Goal: Task Accomplishment & Management: Use online tool/utility

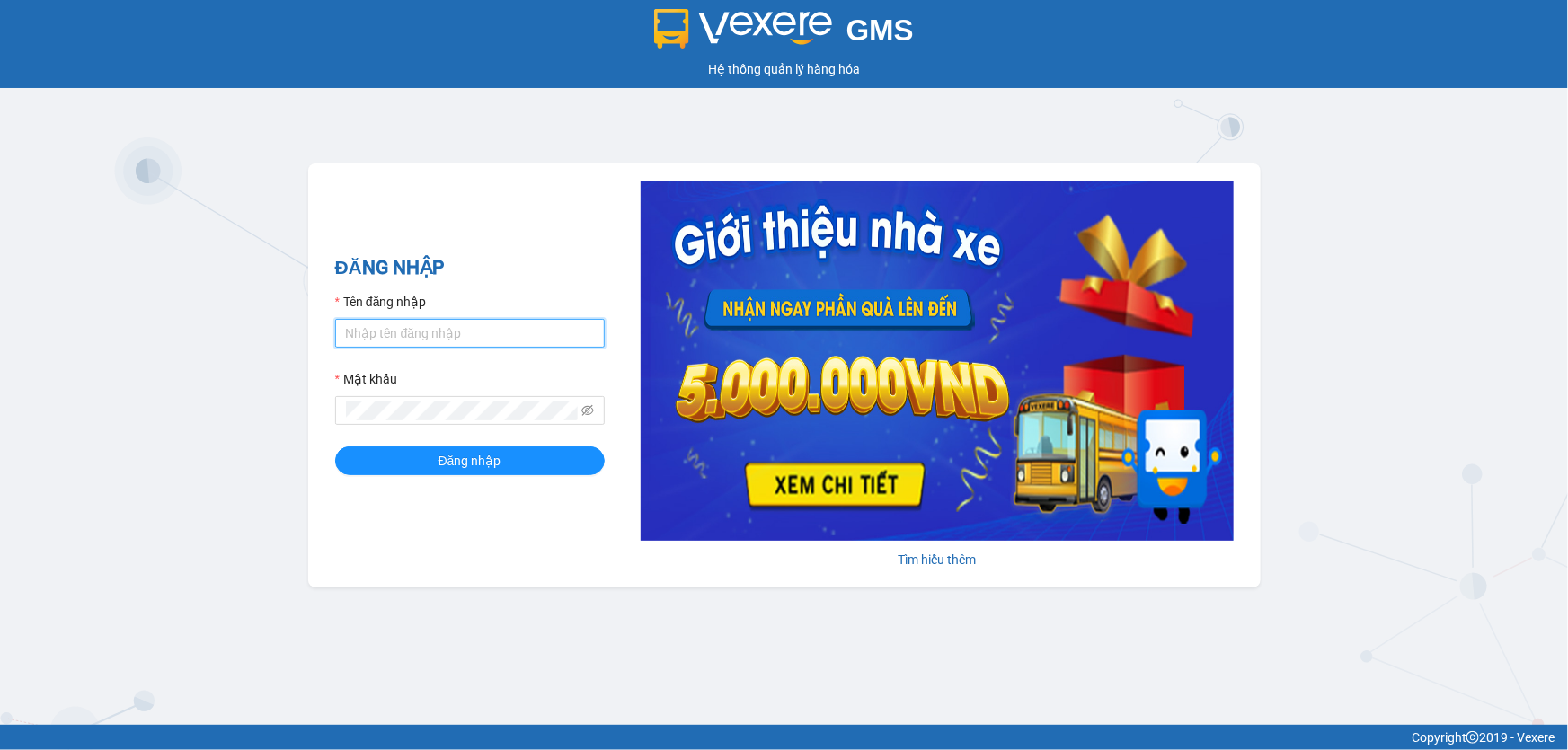
click at [426, 332] on input "Tên đăng nhập" at bounding box center [470, 333] width 269 height 29
type input "thoan1.ct"
click at [335, 447] on button "Đăng nhập" at bounding box center [470, 461] width 269 height 29
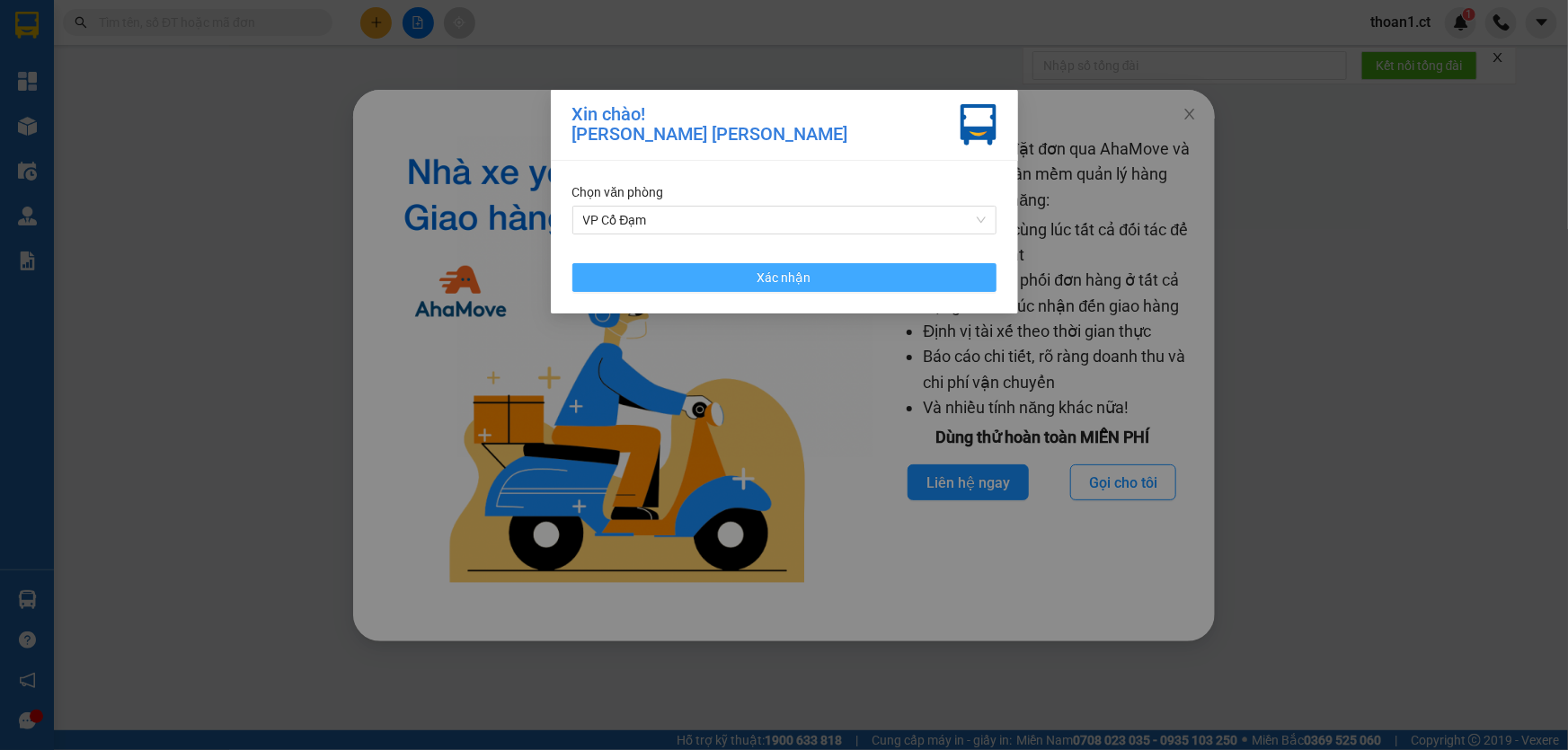
click at [800, 266] on button "Xác nhận" at bounding box center [784, 277] width 424 height 29
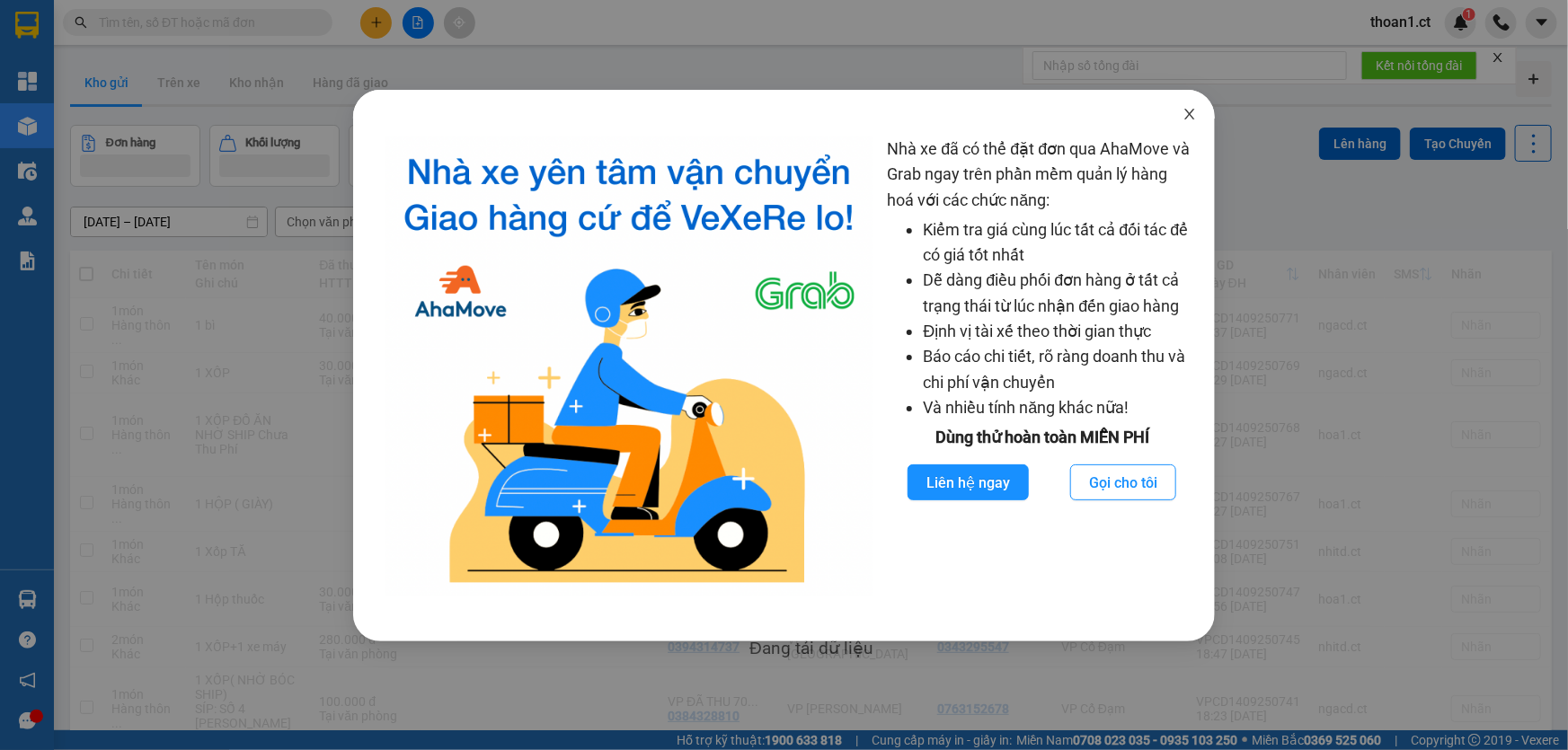
click at [1194, 118] on icon "close" at bounding box center [1190, 114] width 15 height 15
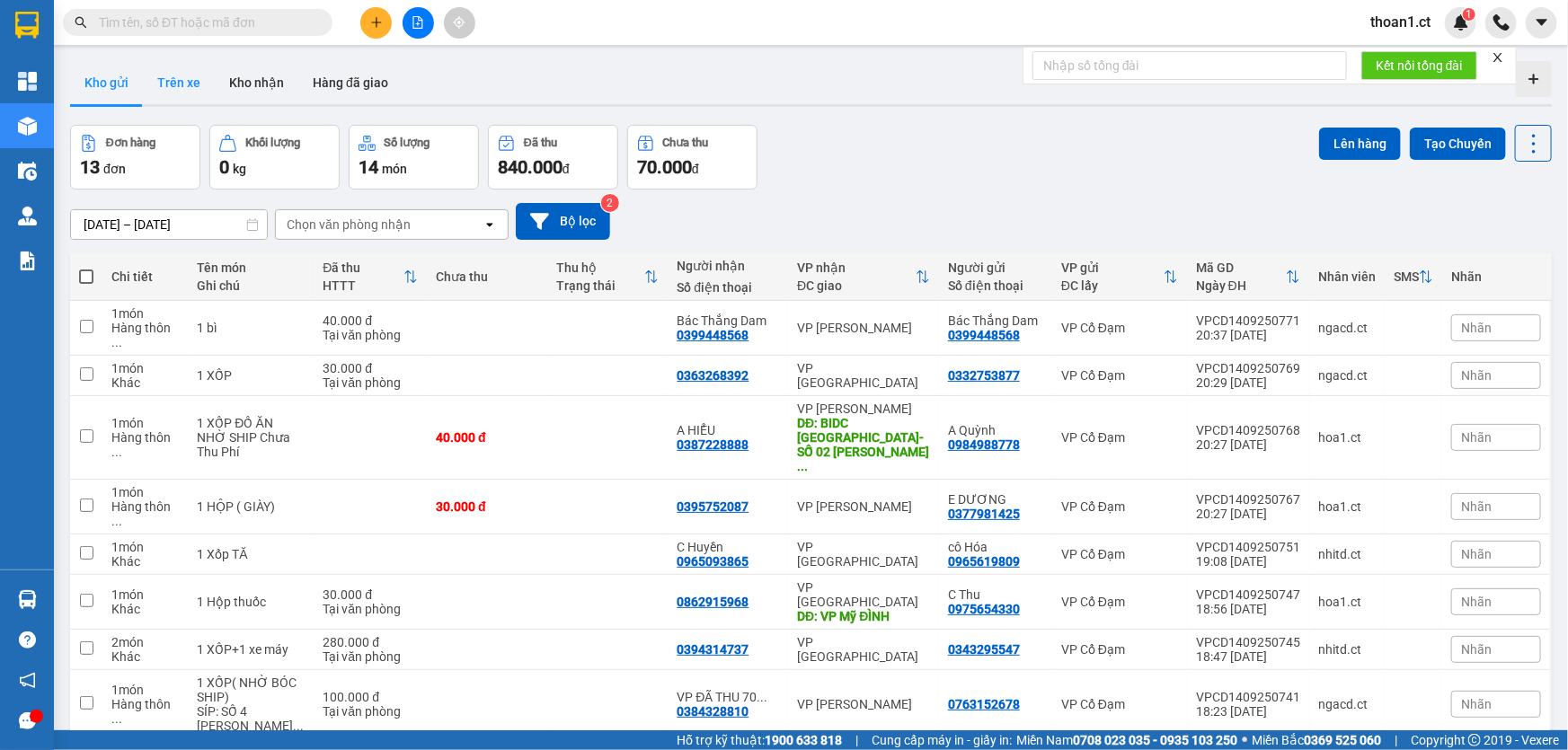
click at [178, 86] on button "Trên xe" at bounding box center [178, 83] width 72 height 44
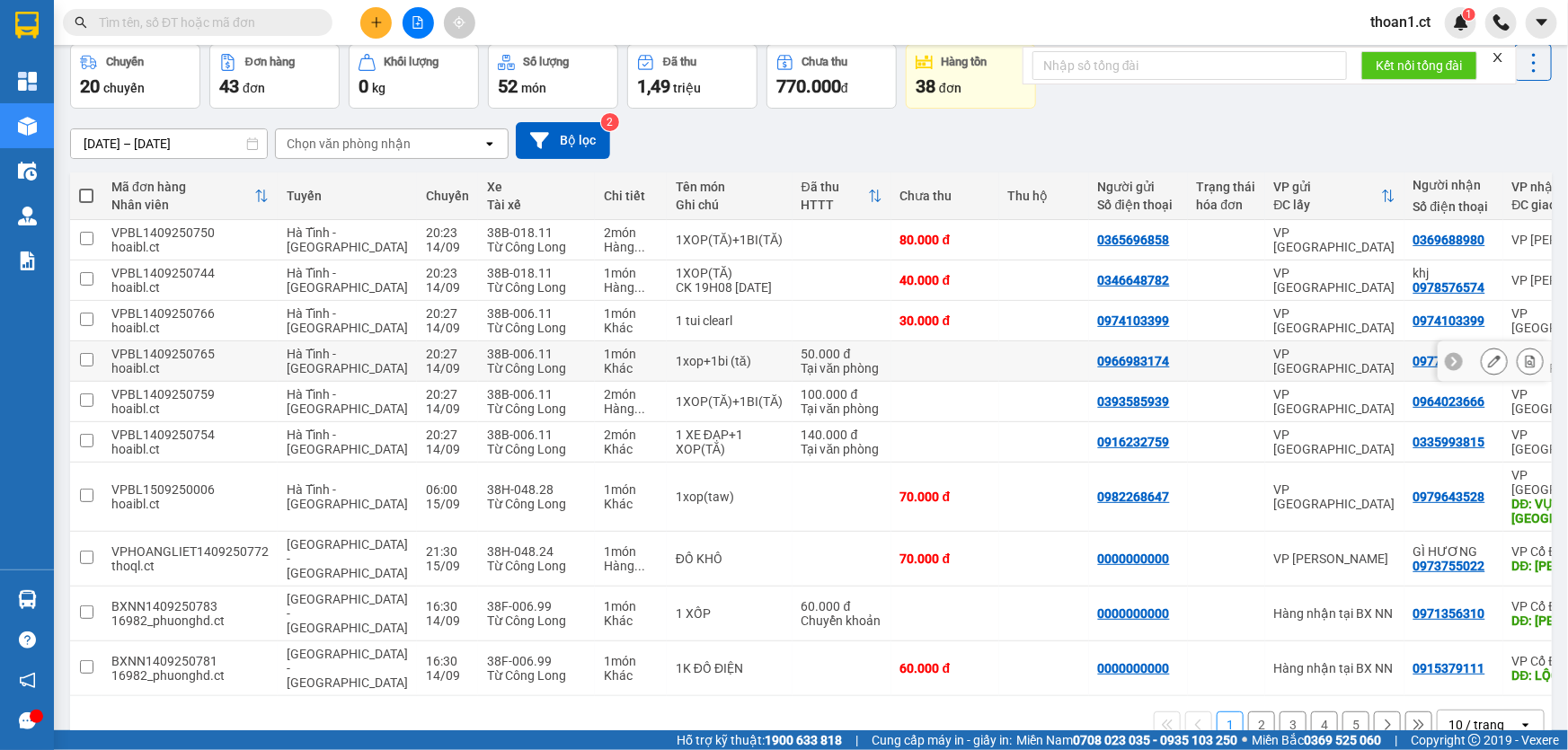
scroll to position [82, 0]
click at [1252, 710] on button "2" at bounding box center [1261, 723] width 27 height 27
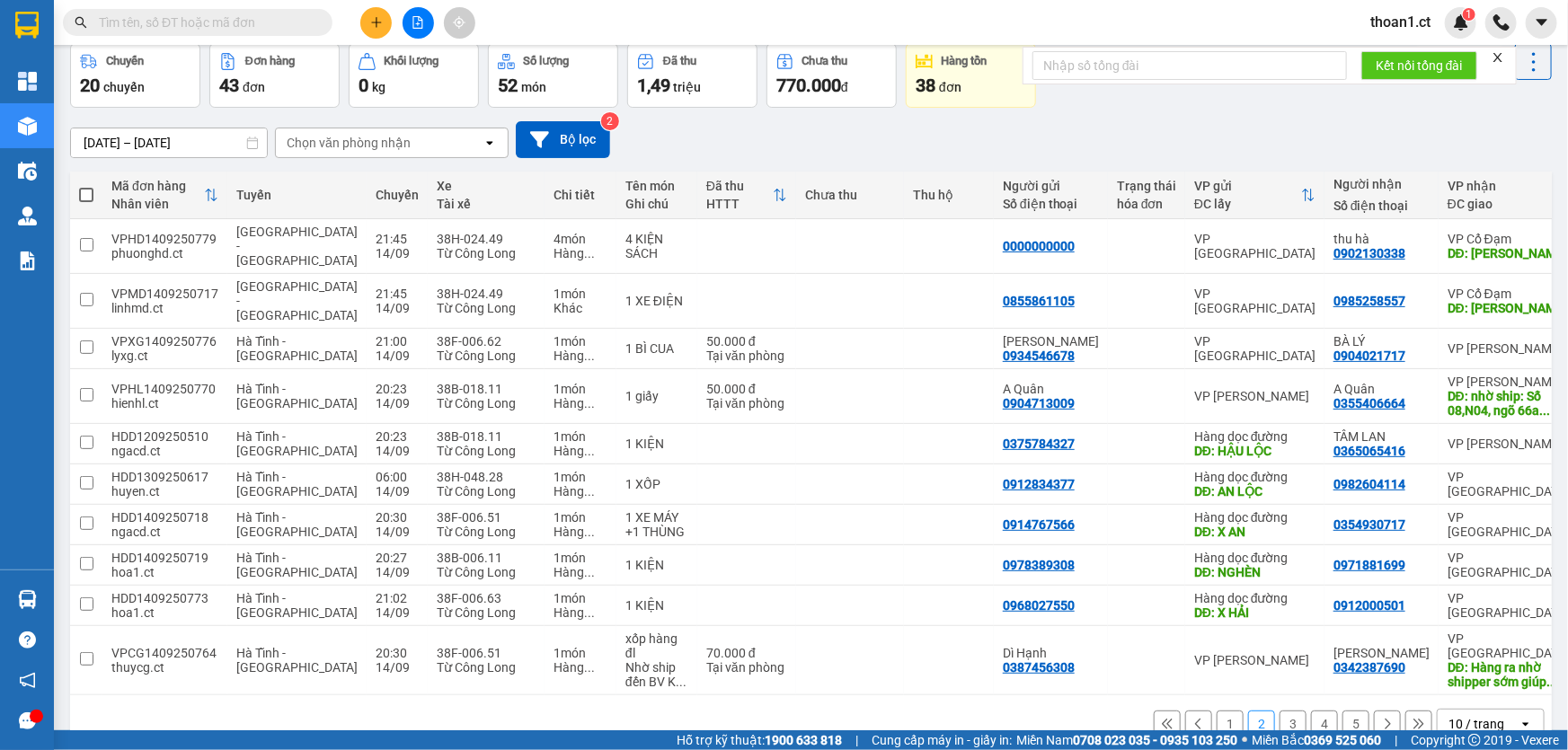
click at [1288, 710] on button "3" at bounding box center [1293, 723] width 27 height 27
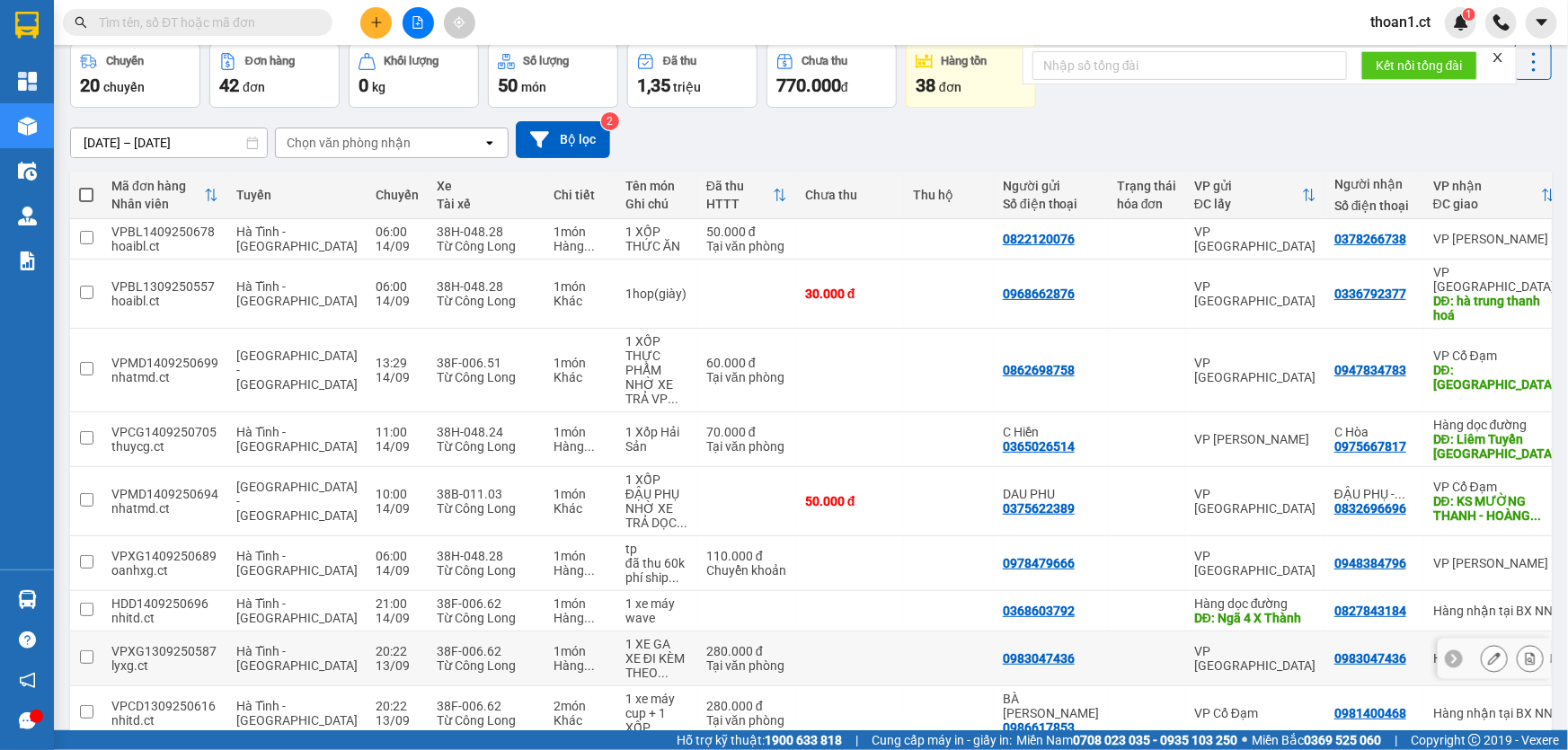
scroll to position [211, 0]
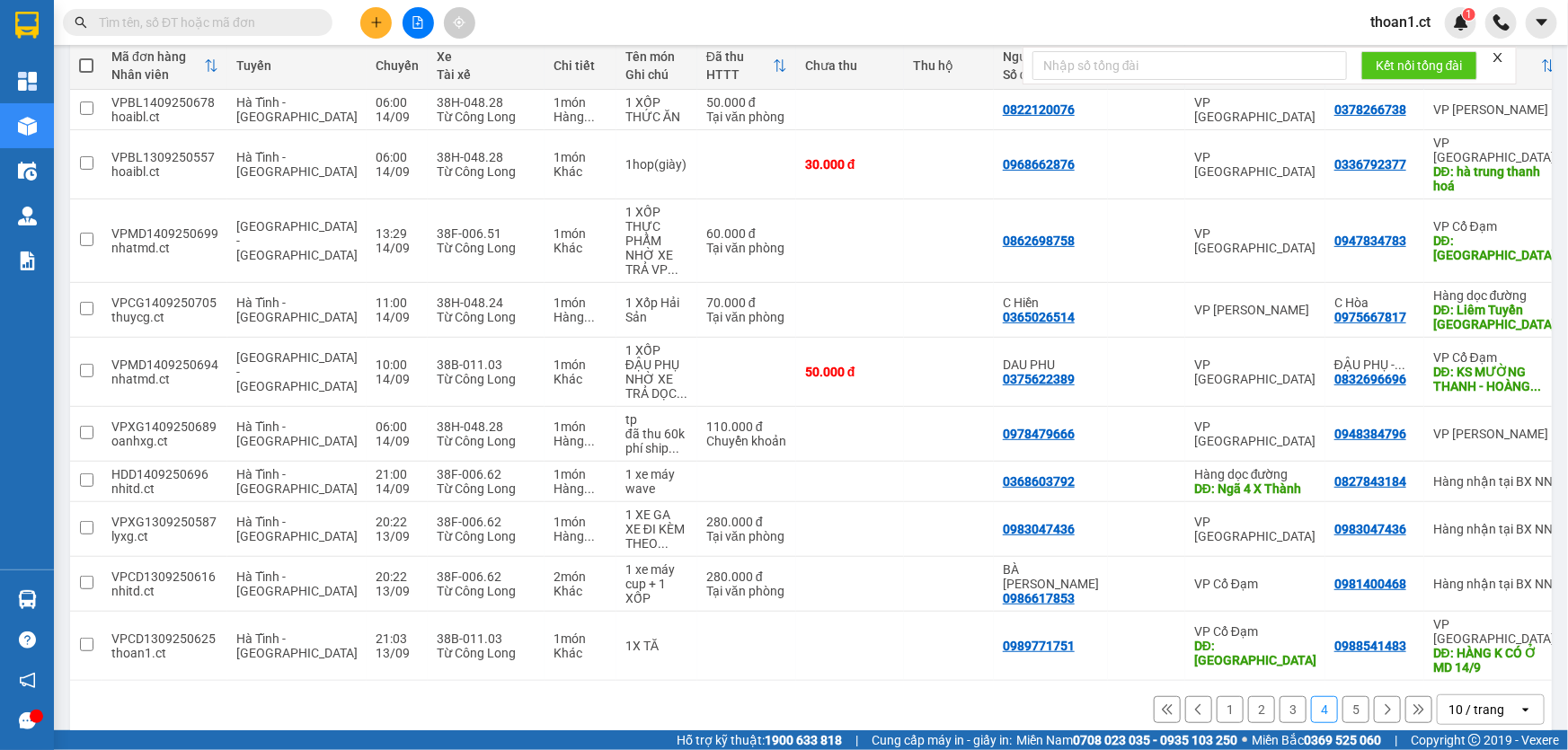
click at [1342, 696] on button "5" at bounding box center [1355, 709] width 27 height 27
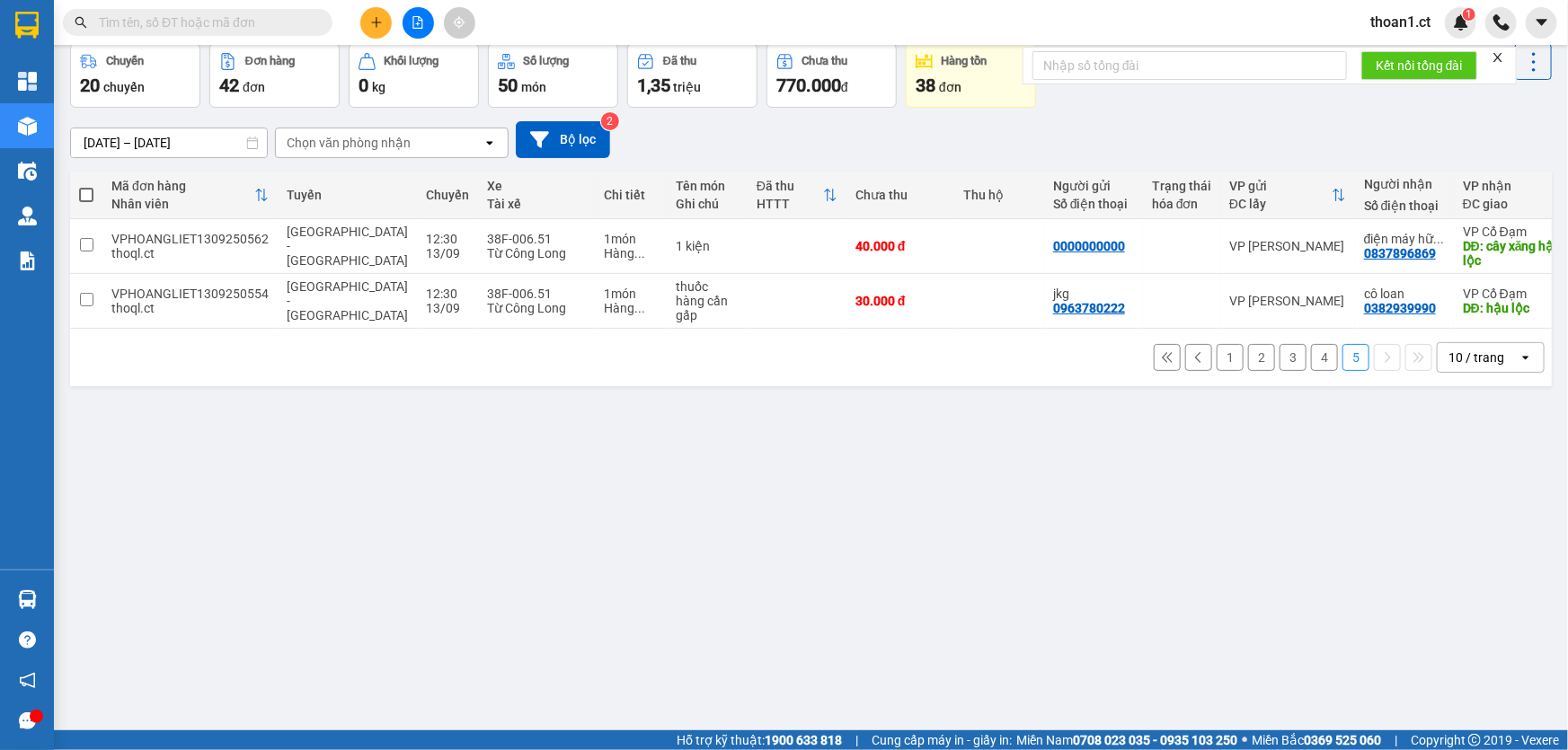
scroll to position [0, 0]
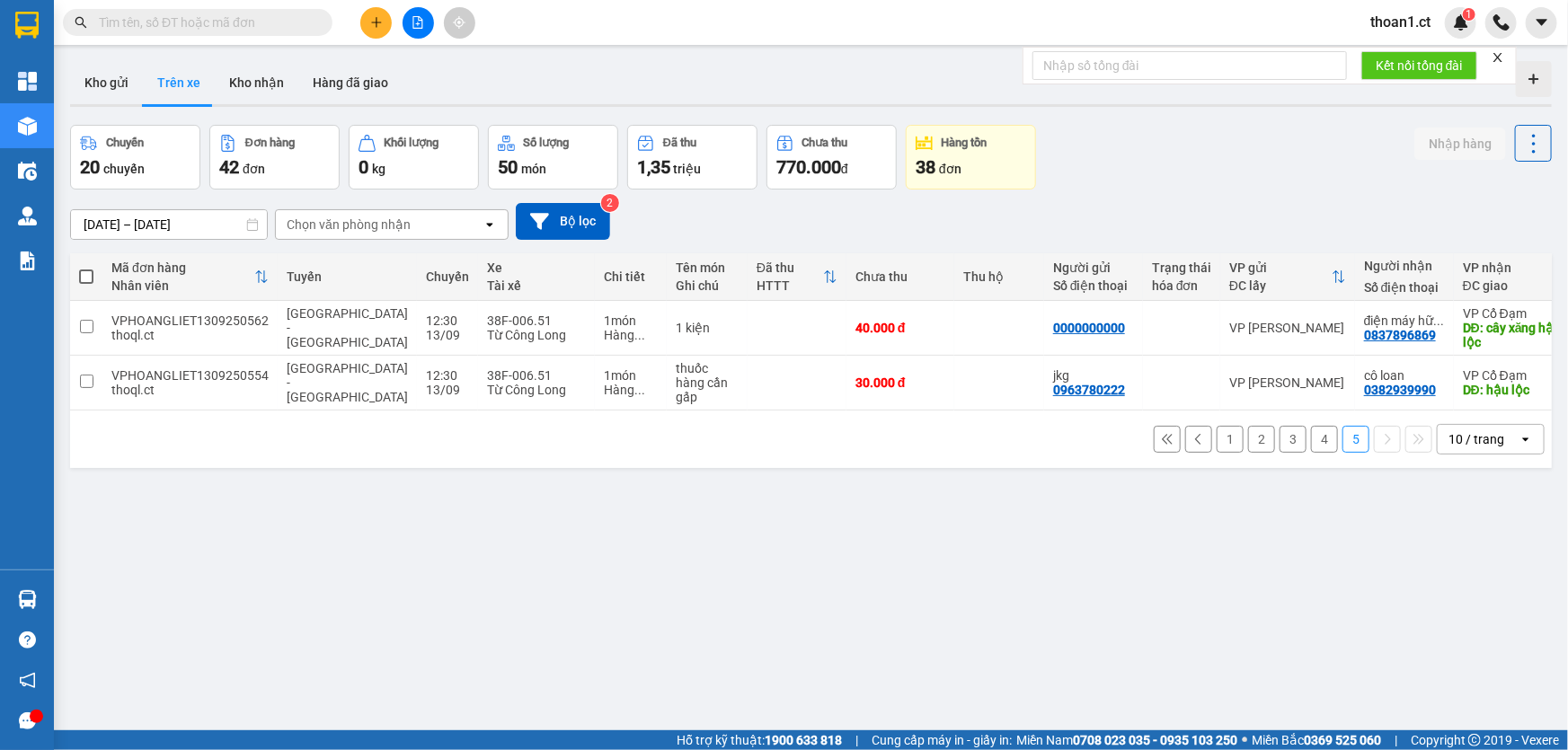
click at [163, 25] on input "text" at bounding box center [205, 23] width 212 height 20
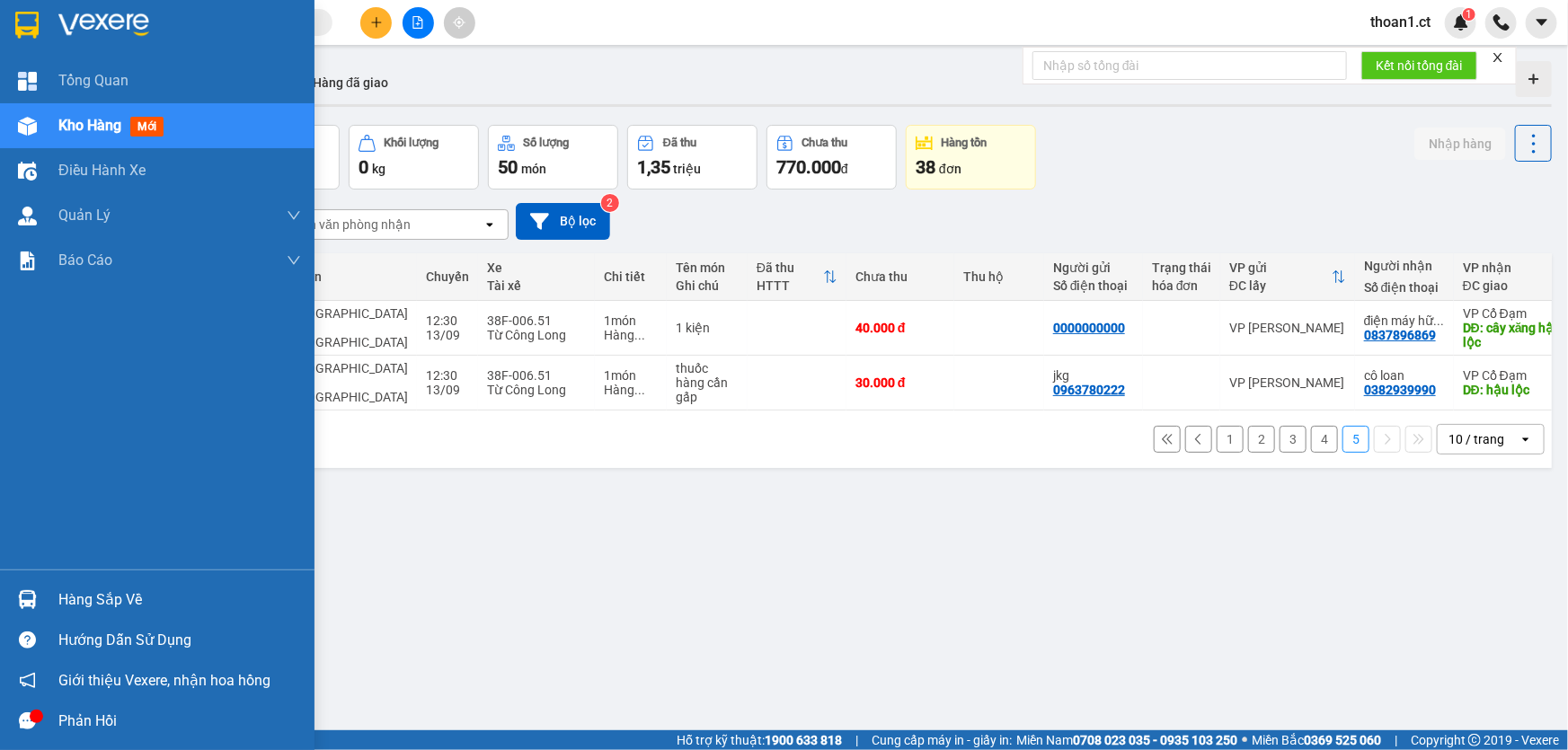
click at [144, 124] on span "mới" at bounding box center [148, 127] width 34 height 20
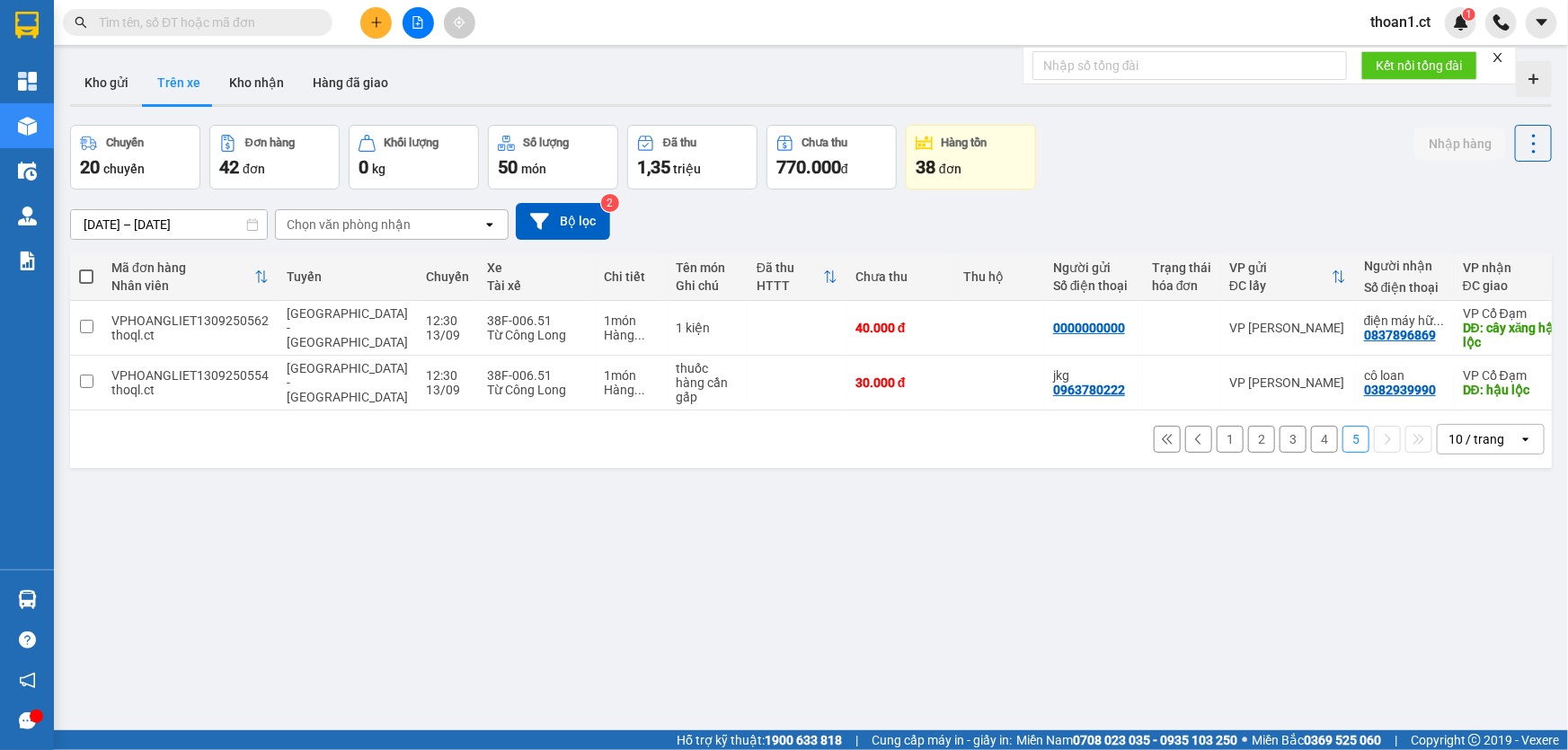
click at [137, 126] on button "Chuyến 20 chuyến" at bounding box center [136, 157] width 131 height 64
click at [117, 83] on button "Kho gửi" at bounding box center [106, 83] width 72 height 44
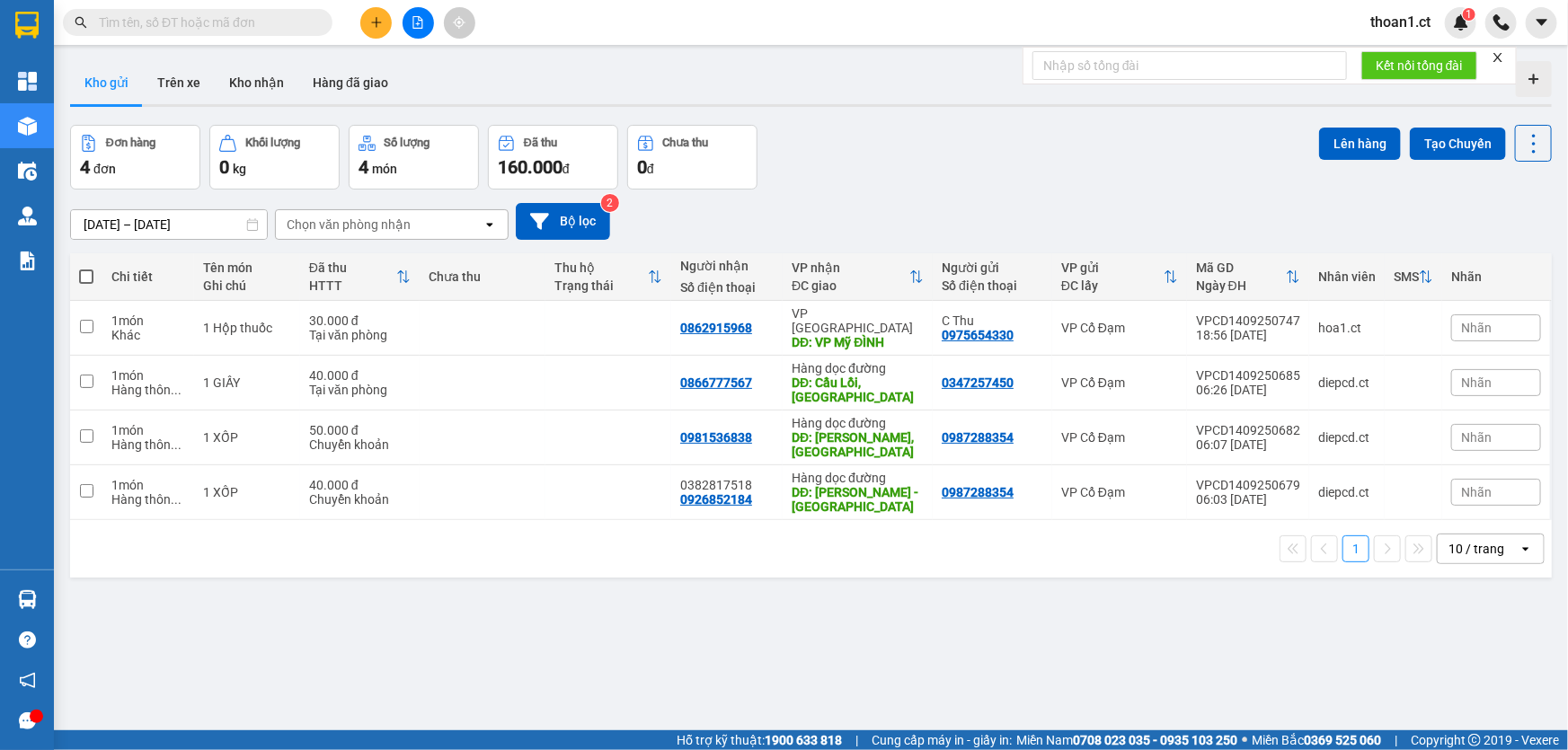
click at [237, 25] on input "text" at bounding box center [205, 23] width 212 height 20
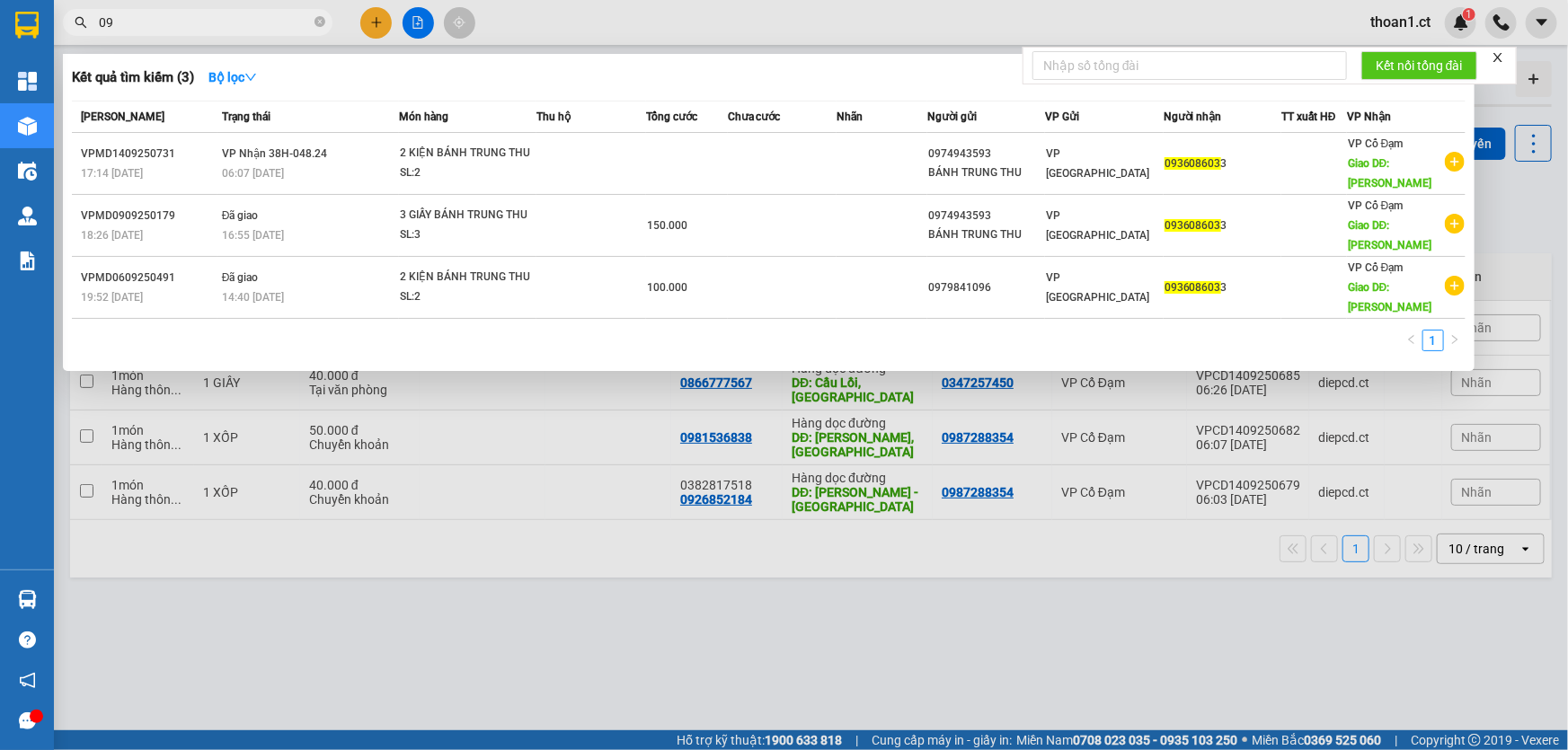
type input "0"
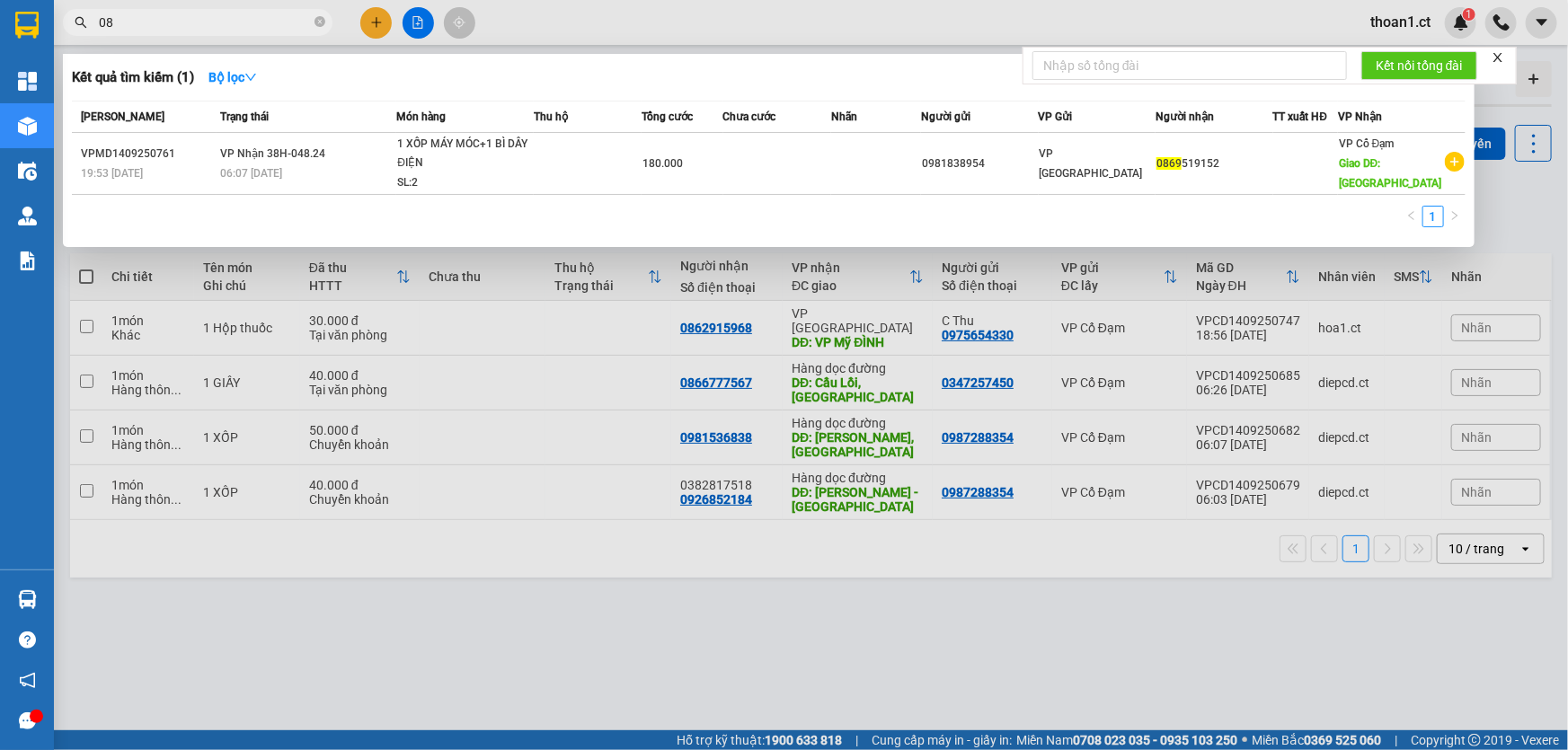
type input "0"
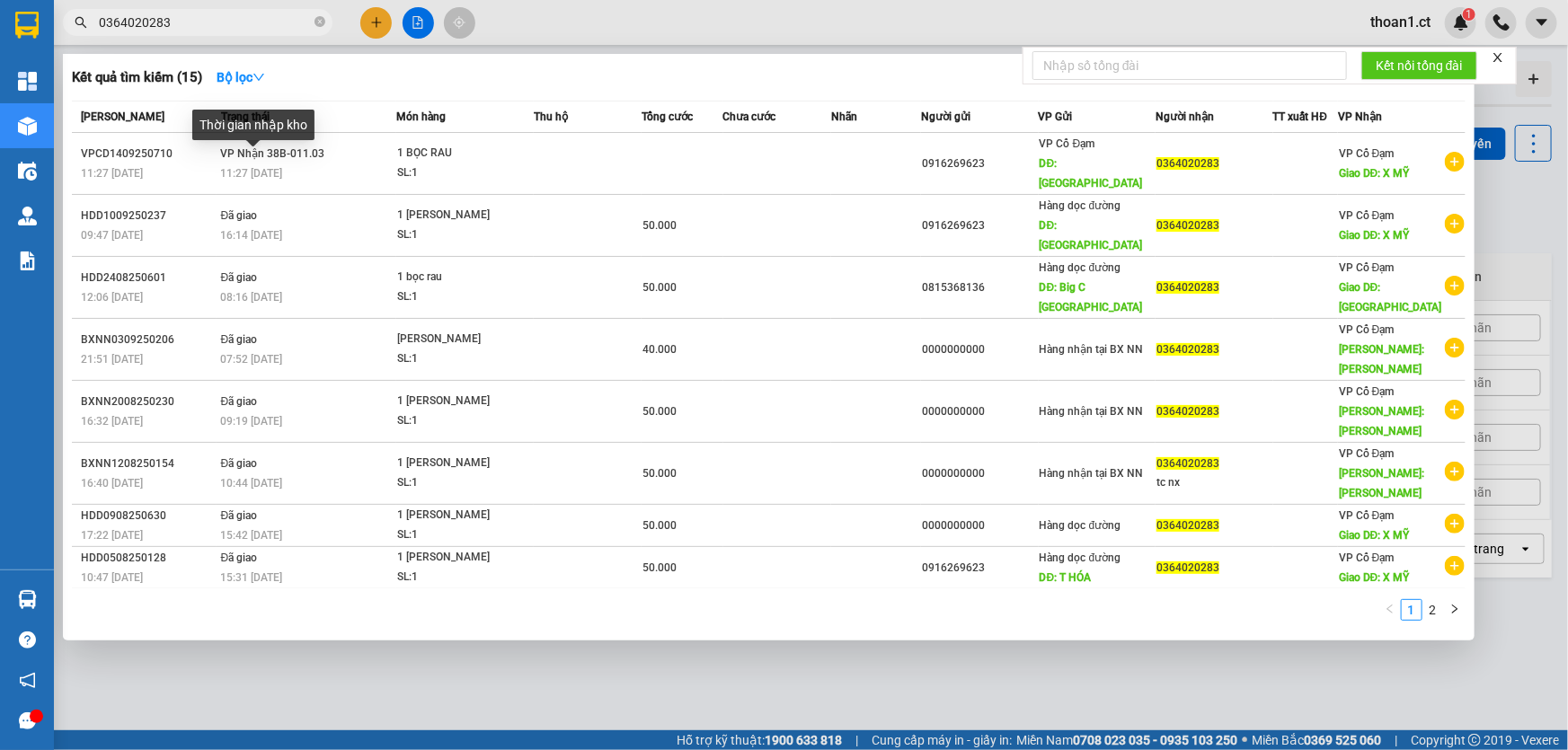
type input "0364020283"
click at [280, 150] on div "Thời gian nhập kho" at bounding box center [253, 132] width 122 height 44
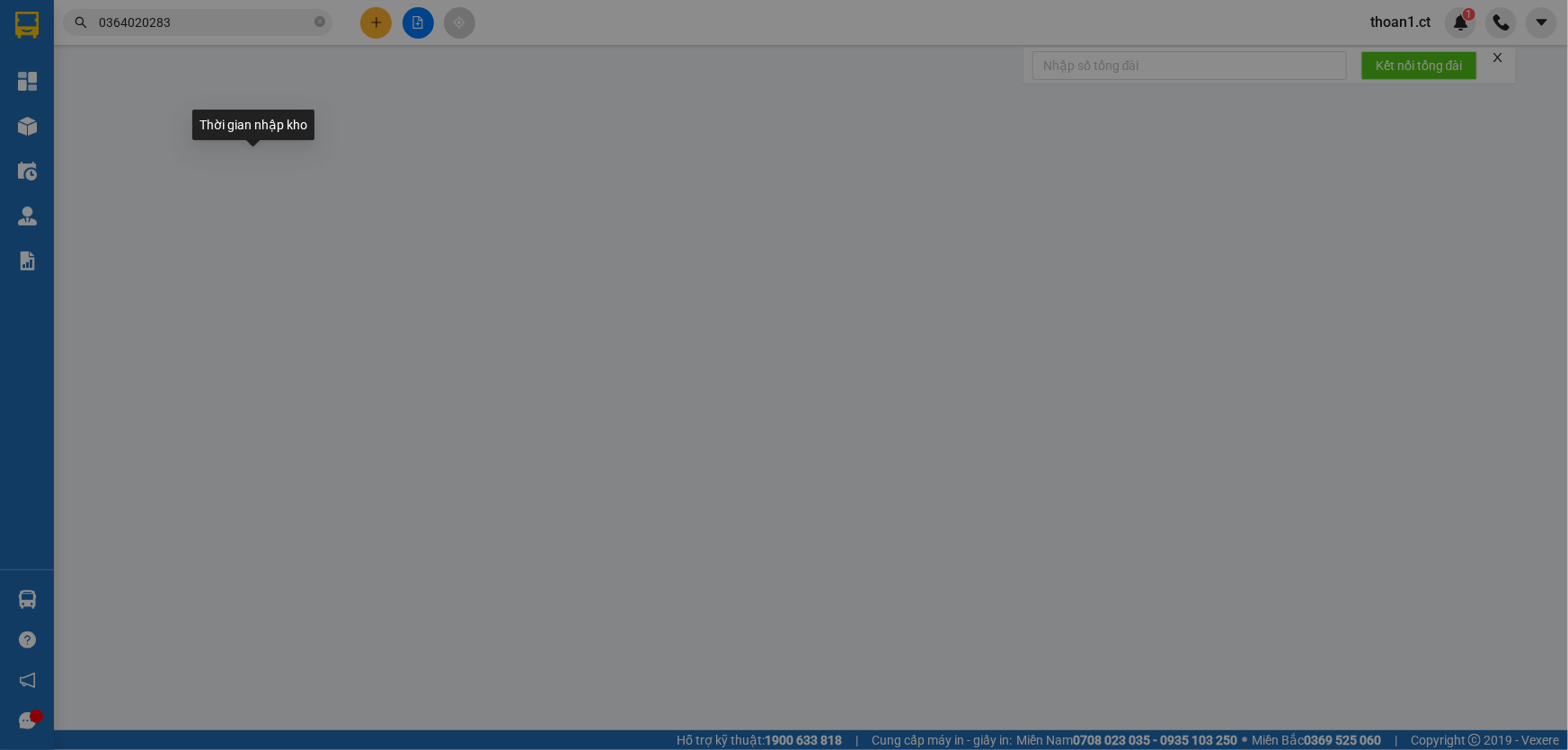
type input "0916269623"
type input "THANH HÓA"
type input "0364020283"
type input "X MỸ"
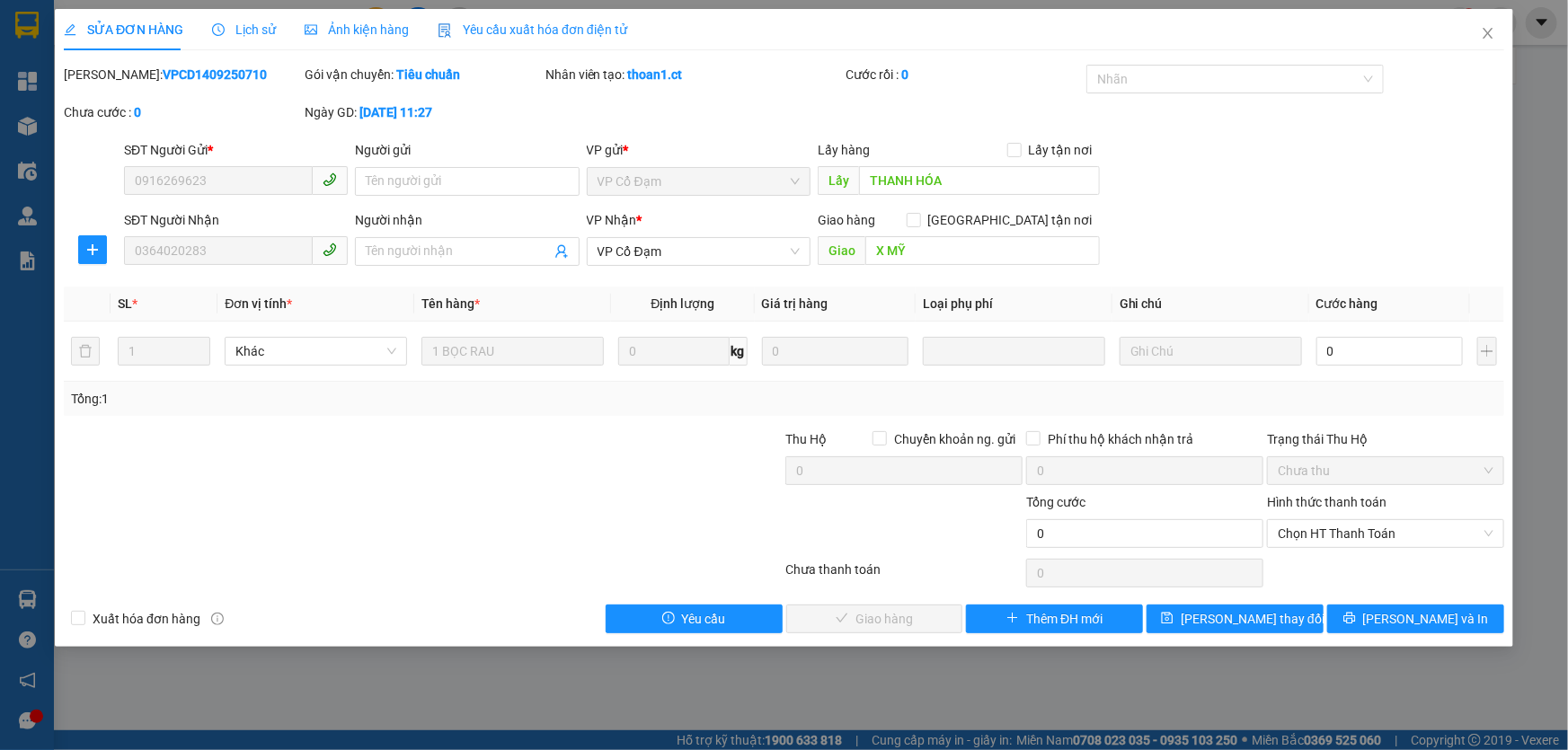
click at [249, 31] on span "Lịch sử" at bounding box center [244, 30] width 63 height 15
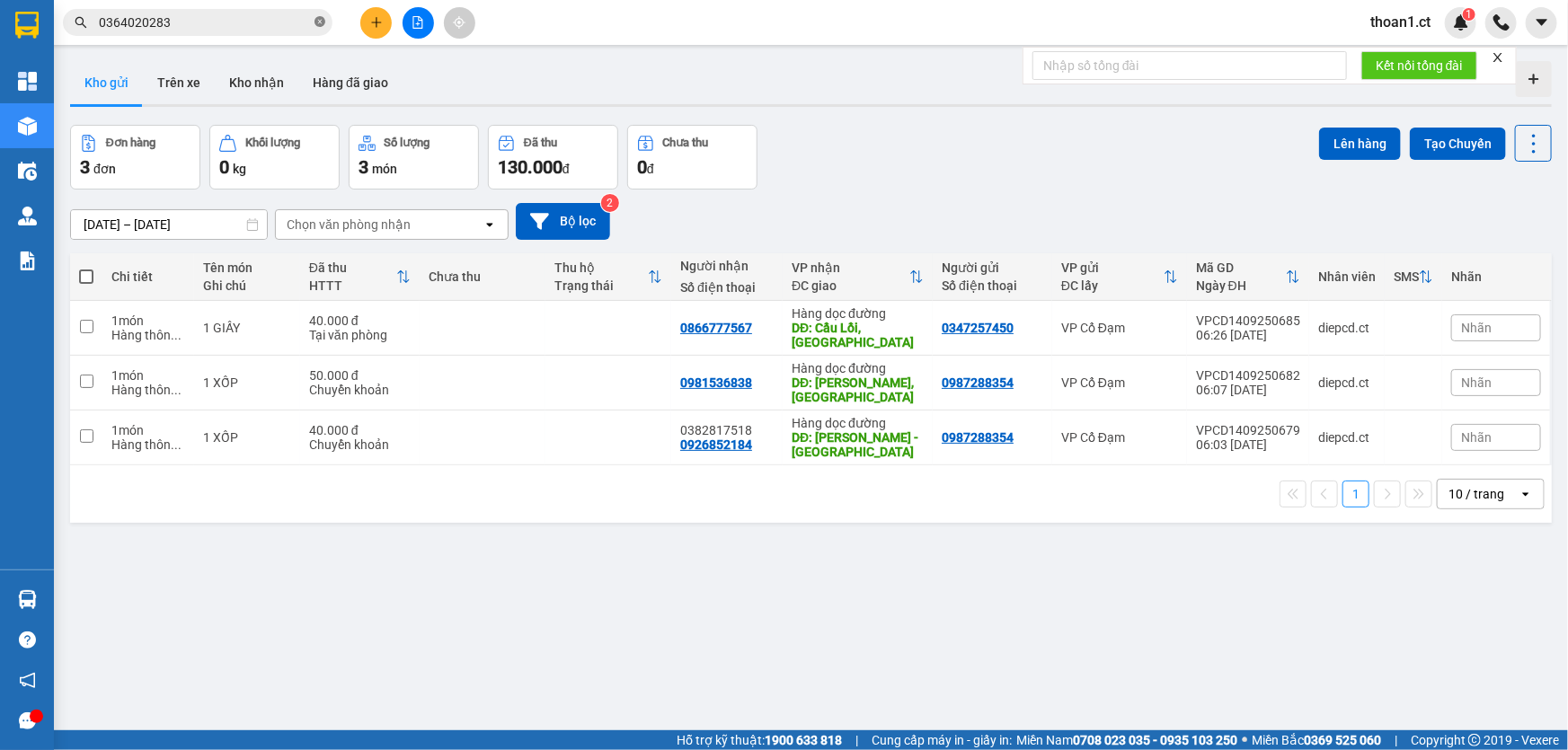
click at [319, 24] on icon "close-circle" at bounding box center [319, 21] width 11 height 11
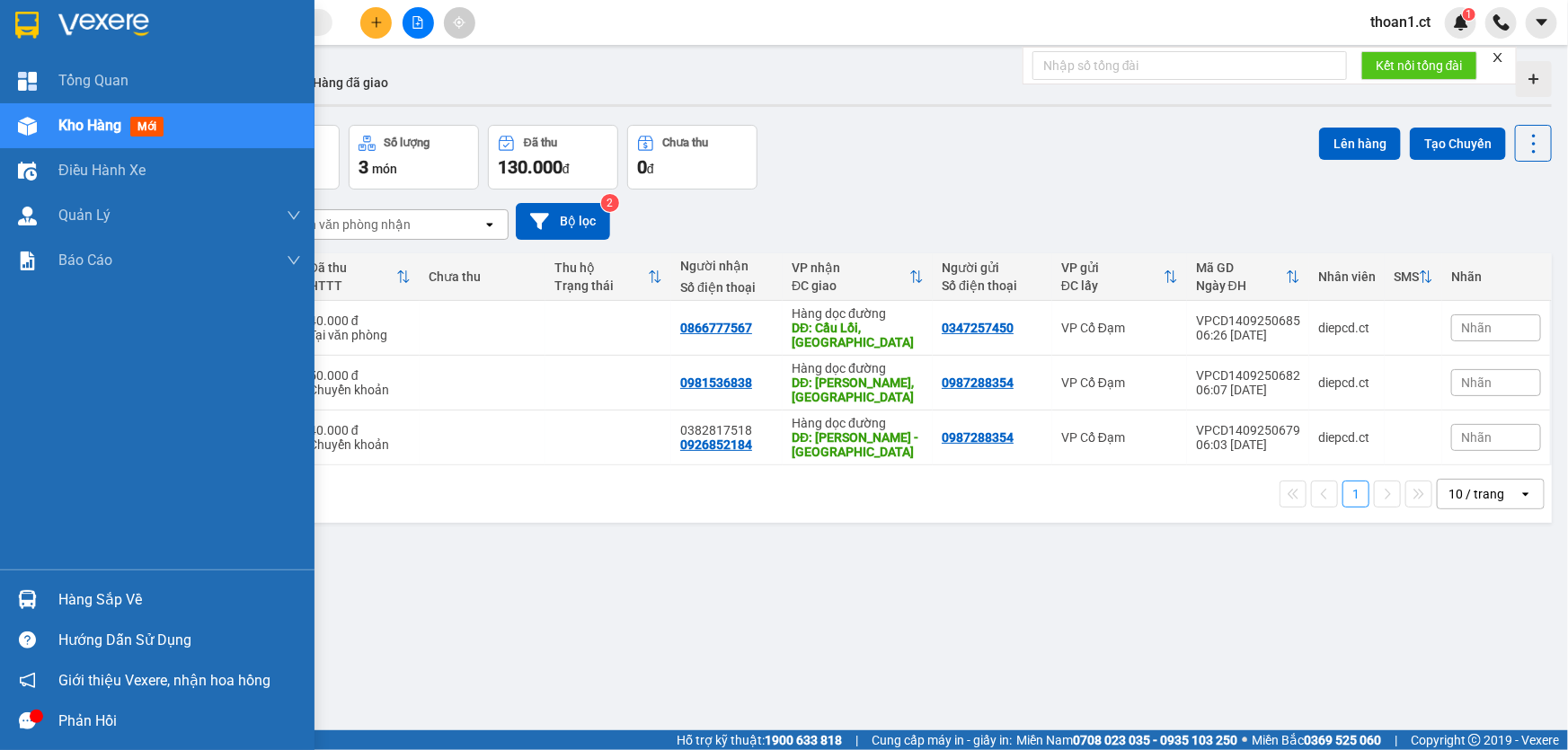
click at [157, 120] on span "mới" at bounding box center [148, 127] width 34 height 20
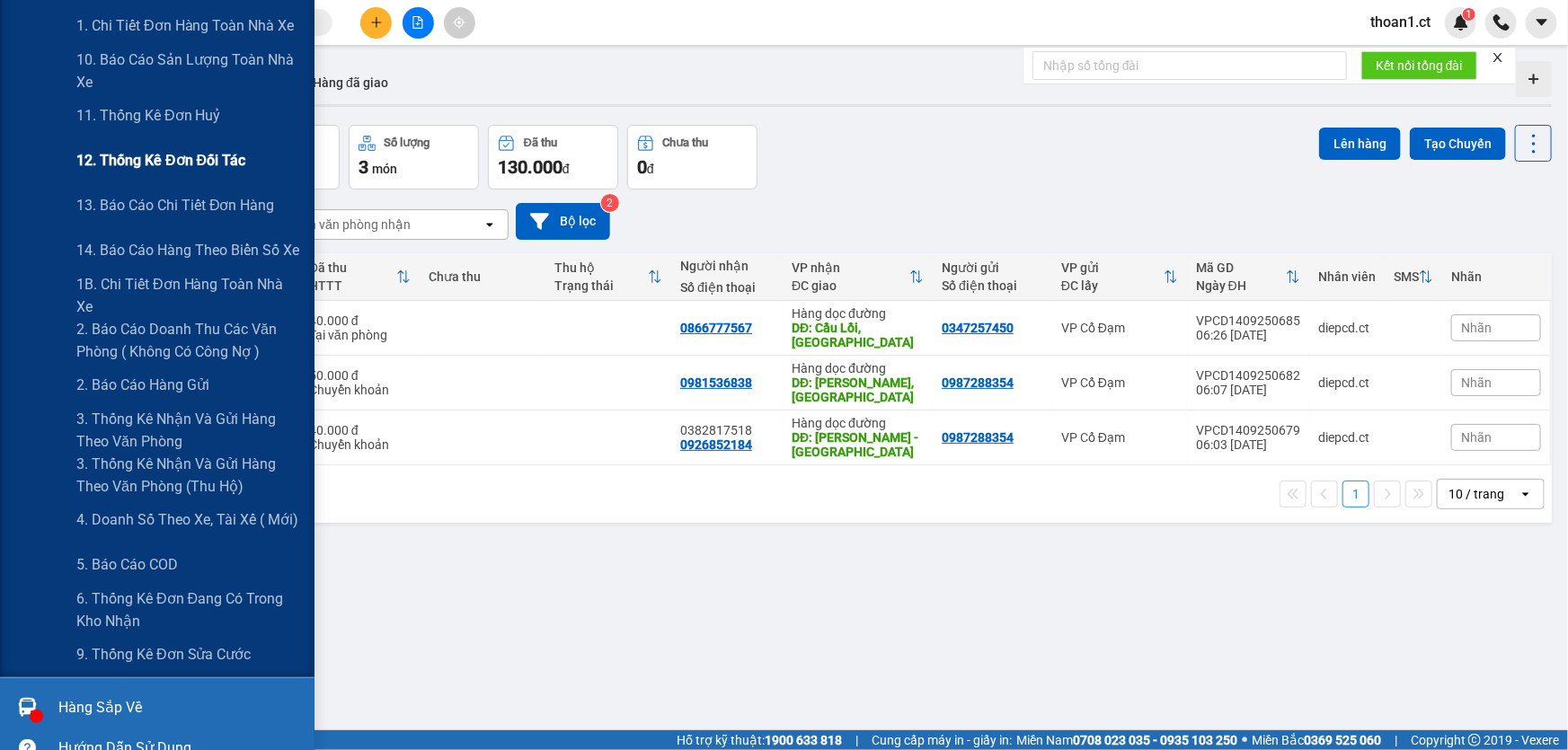
scroll to position [326, 0]
click at [128, 593] on span "6. Thống kê đơn đang có trong kho nhận" at bounding box center [188, 607] width 225 height 45
